Goal: Entertainment & Leisure: Consume media (video, audio)

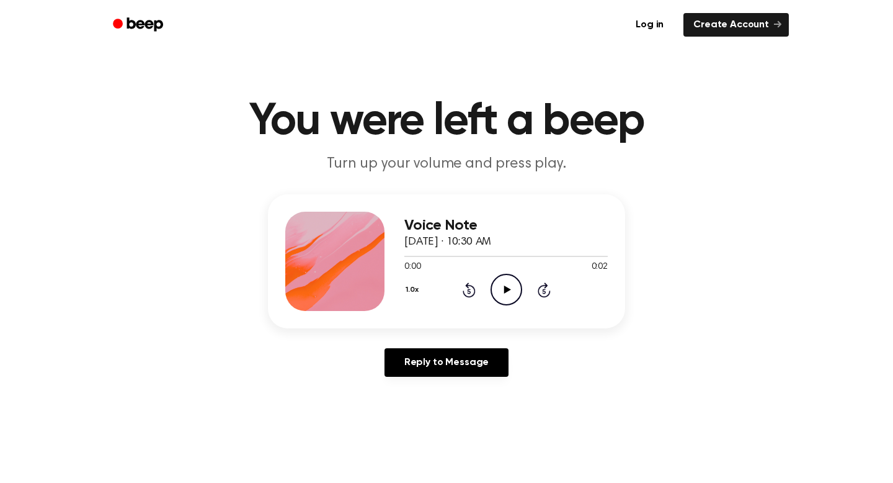
click at [522, 296] on div "1.0x Rewind 5 seconds Play Audio Skip 5 seconds" at bounding box center [505, 290] width 203 height 32
click at [508, 296] on icon "Play Audio" at bounding box center [507, 290] width 32 height 32
click at [506, 283] on icon "Pause Audio" at bounding box center [507, 290] width 32 height 32
click at [506, 284] on icon "Play Audio" at bounding box center [507, 290] width 32 height 32
click at [508, 290] on icon at bounding box center [507, 289] width 7 height 8
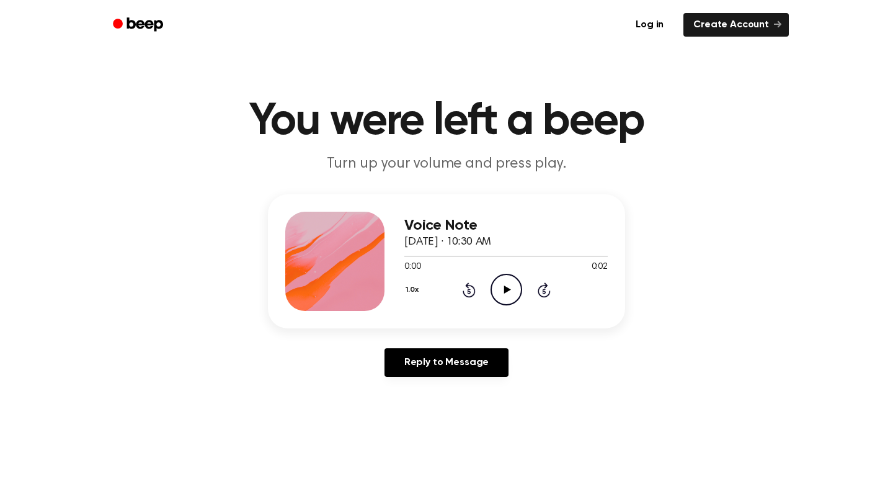
click at [502, 288] on icon "Play Audio" at bounding box center [507, 290] width 32 height 32
click at [504, 287] on icon at bounding box center [507, 289] width 6 height 8
click at [504, 287] on icon at bounding box center [507, 289] width 7 height 8
click at [504, 288] on icon at bounding box center [507, 289] width 7 height 8
click at [504, 293] on icon at bounding box center [507, 289] width 7 height 8
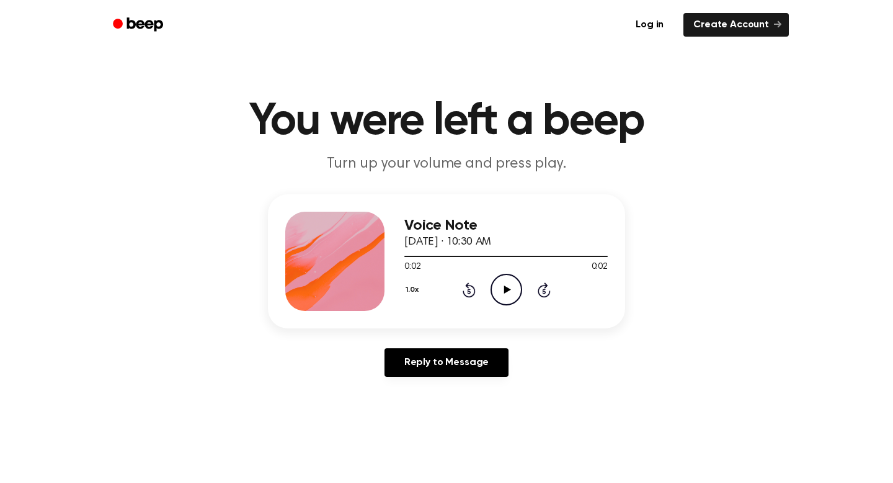
click at [509, 295] on icon "Play Audio" at bounding box center [507, 290] width 32 height 32
click at [509, 295] on icon "Pause Audio" at bounding box center [507, 290] width 32 height 32
click at [509, 295] on icon "Play Audio" at bounding box center [507, 290] width 32 height 32
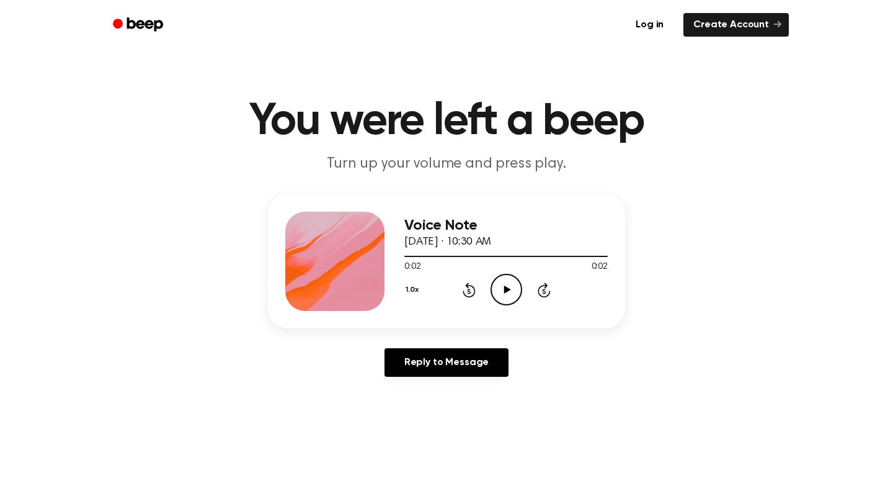
click at [506, 291] on icon at bounding box center [507, 289] width 7 height 8
click at [493, 277] on icon "Play Audio" at bounding box center [507, 290] width 32 height 32
click at [509, 286] on icon "Play Audio" at bounding box center [507, 290] width 32 height 32
click at [500, 288] on icon "Play Audio" at bounding box center [507, 290] width 32 height 32
